Goal: Navigation & Orientation: Find specific page/section

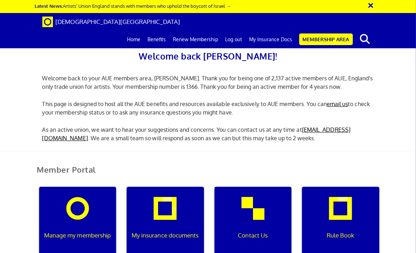
scroll to position [104, 0]
click at [169, 187] on div "My insurance documents" at bounding box center [165, 221] width 77 height 68
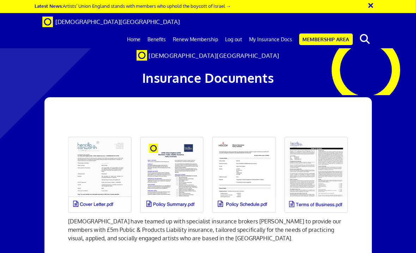
scroll to position [89, 0]
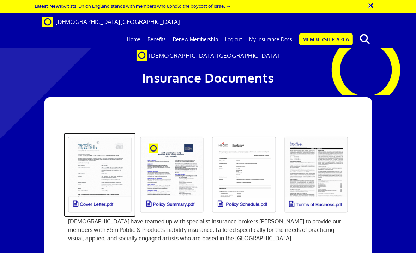
click at [87, 133] on link at bounding box center [100, 175] width 72 height 85
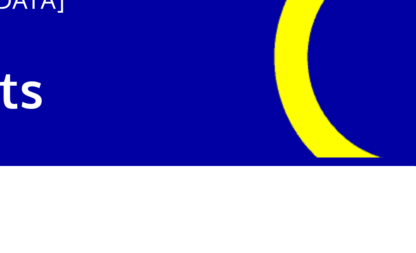
click at [299, 133] on link at bounding box center [316, 175] width 72 height 85
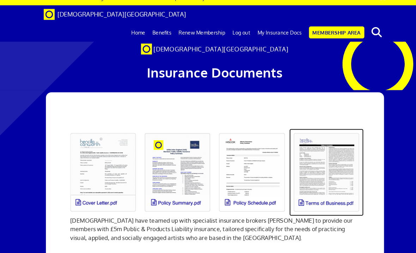
scroll to position [84, 0]
